Goal: Task Accomplishment & Management: Complete application form

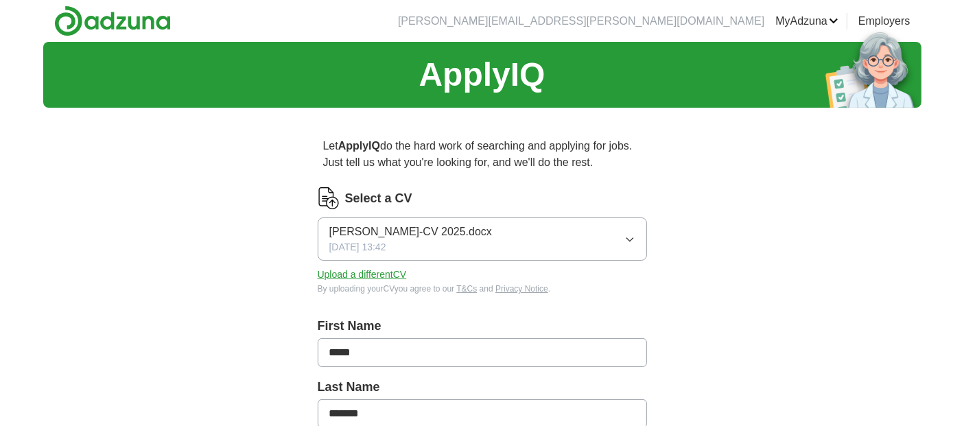
scroll to position [373, 0]
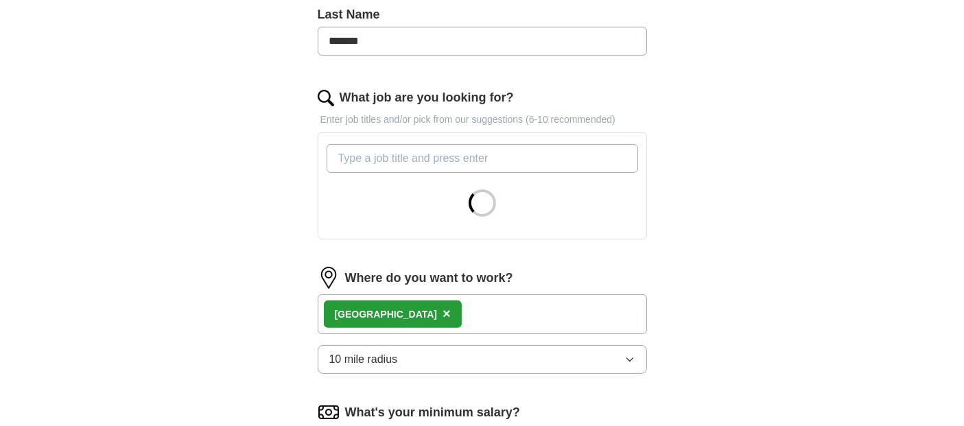
click at [624, 360] on icon "button" at bounding box center [629, 359] width 11 height 11
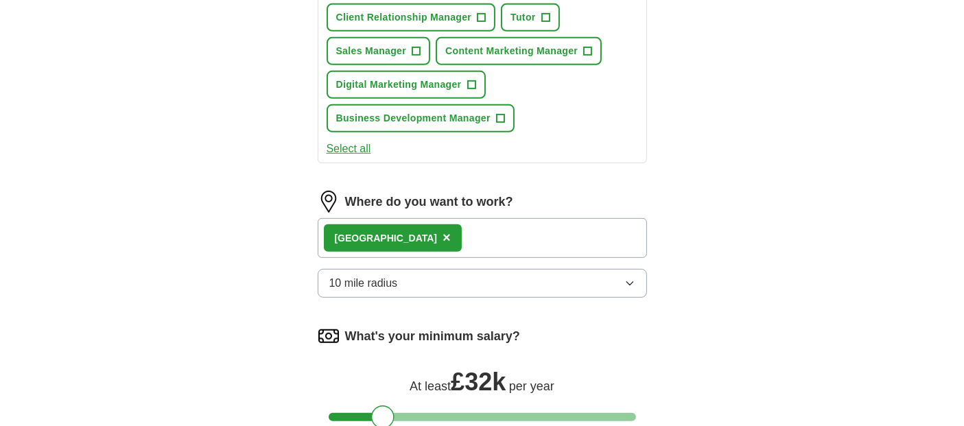
scroll to position [843, 0]
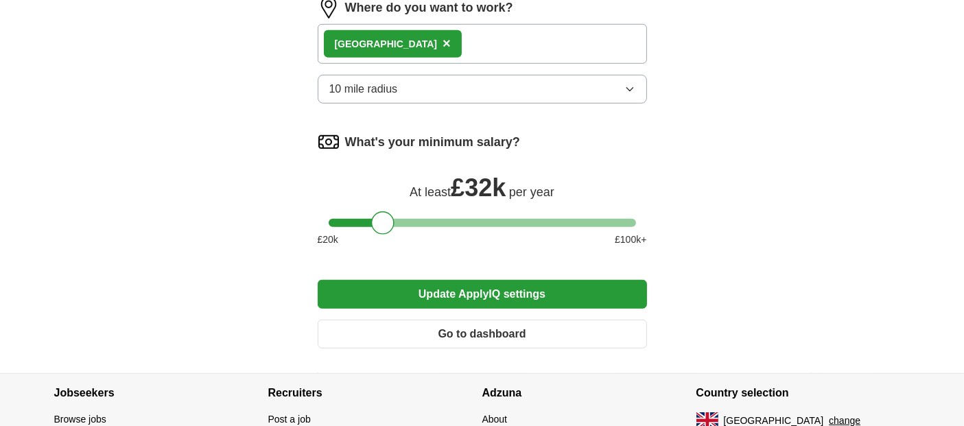
click at [578, 83] on button "10 mile radius" at bounding box center [482, 89] width 329 height 29
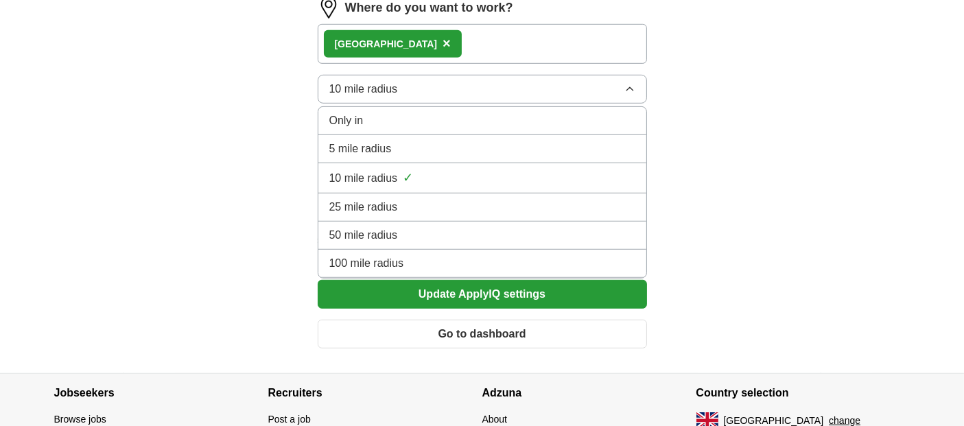
click at [420, 148] on div "5 mile radius" at bounding box center [482, 149] width 306 height 16
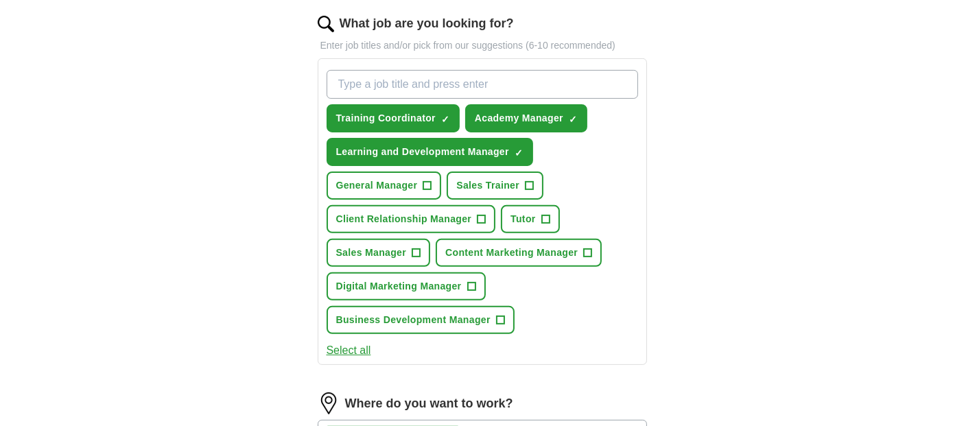
scroll to position [442, 0]
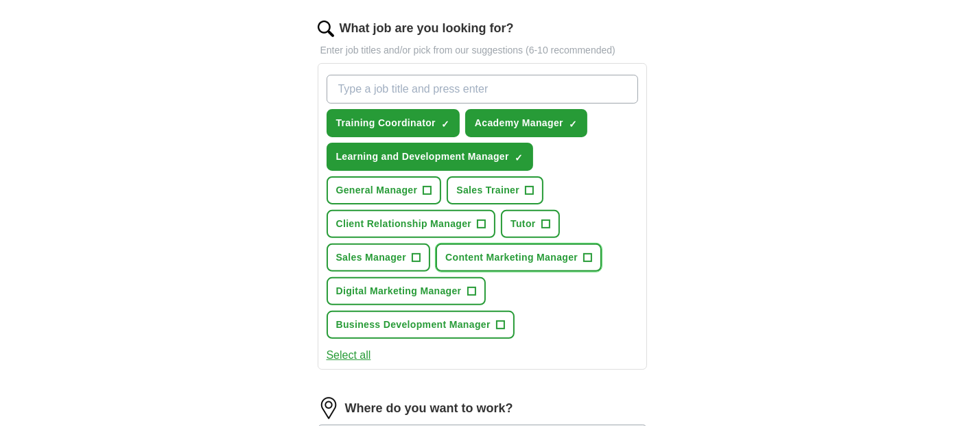
click at [510, 250] on span "Content Marketing Manager" at bounding box center [511, 257] width 132 height 14
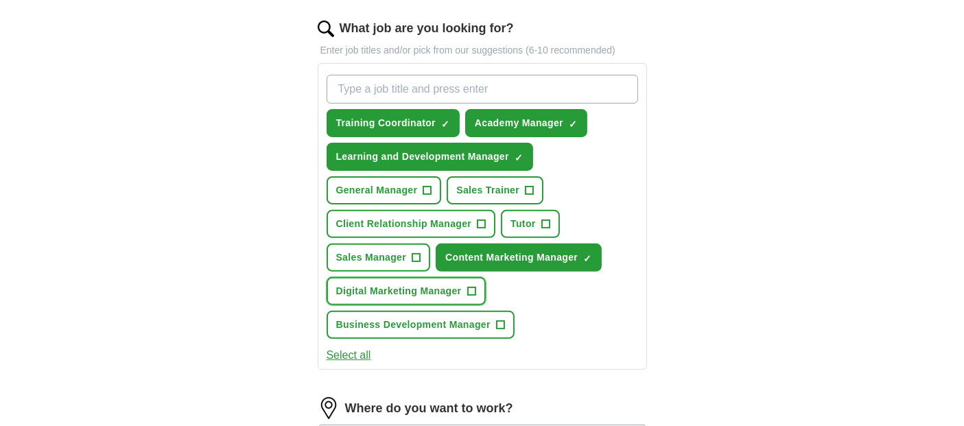
click at [436, 289] on span "Digital Marketing Manager" at bounding box center [399, 291] width 126 height 14
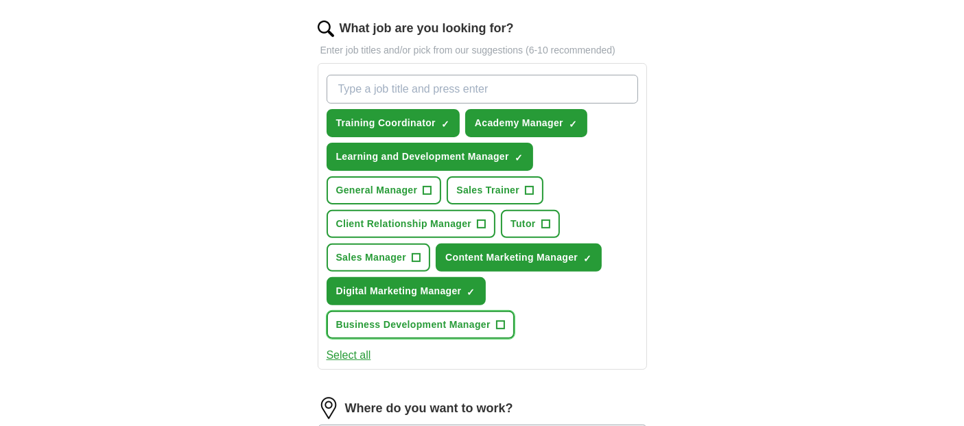
click at [425, 320] on span "Business Development Manager" at bounding box center [413, 325] width 154 height 14
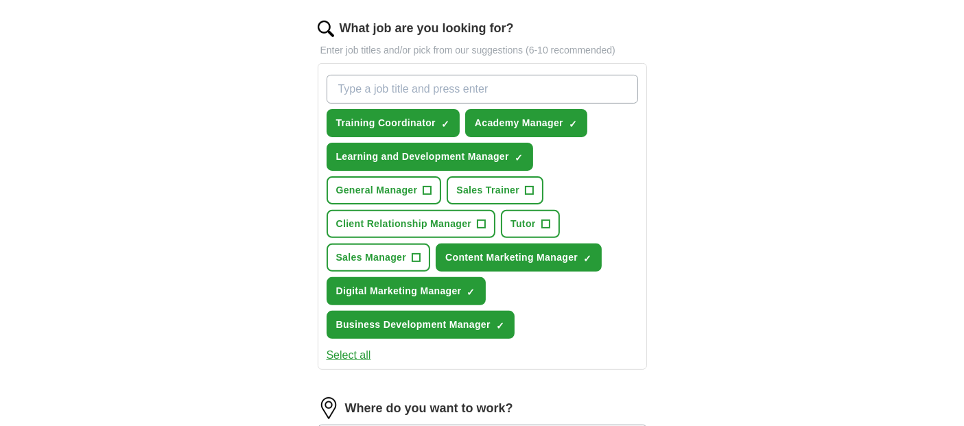
click at [444, 91] on input "What job are you looking for?" at bounding box center [483, 89] width 312 height 29
type input "S"
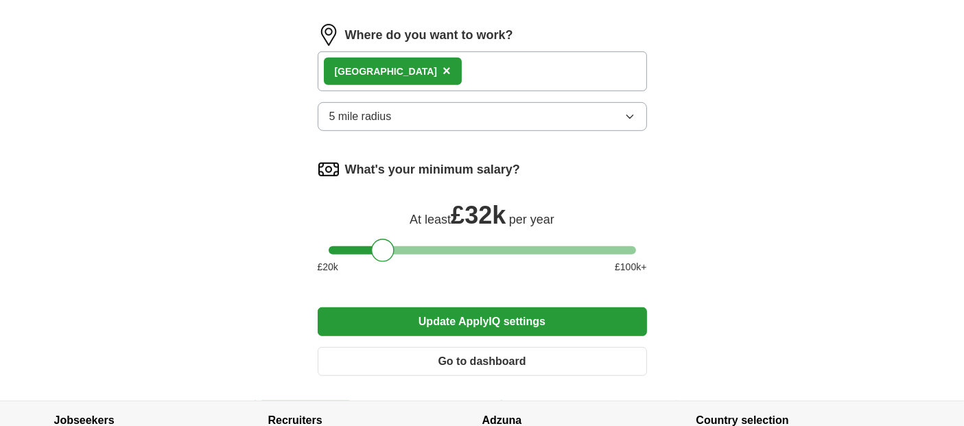
type input "Engagement Manager Social Care"
click at [525, 314] on button "Update ApplyIQ settings" at bounding box center [482, 321] width 329 height 29
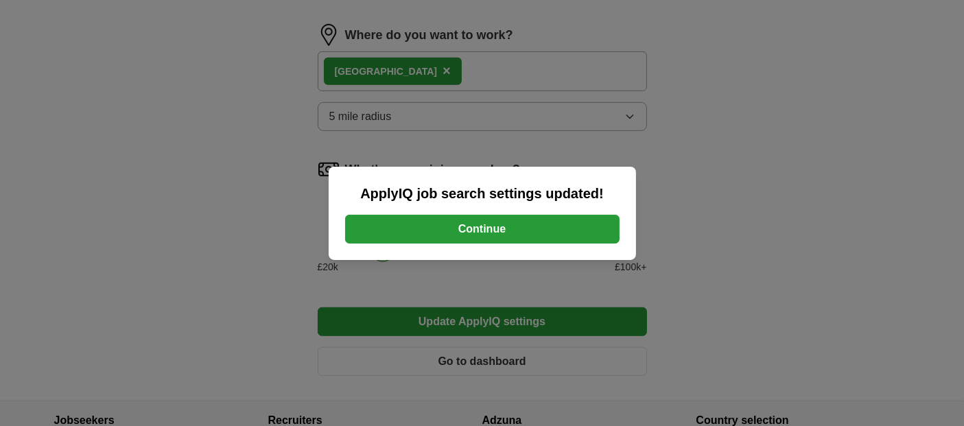
click at [491, 241] on button "Continue" at bounding box center [482, 229] width 274 height 29
